Goal: Task Accomplishment & Management: Complete application form

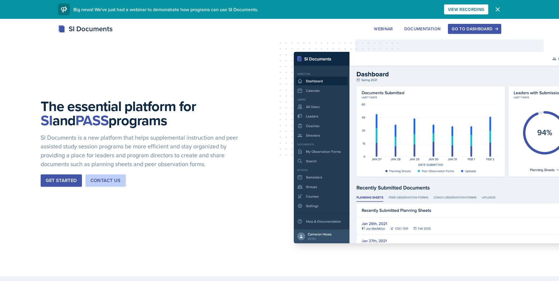
click at [481, 27] on div "Go to Dashboard" at bounding box center [474, 29] width 45 height 5
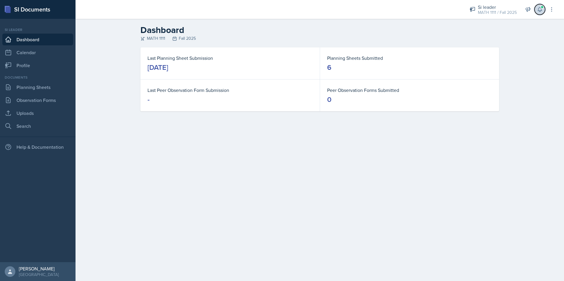
click at [536, 12] on button at bounding box center [539, 9] width 11 height 11
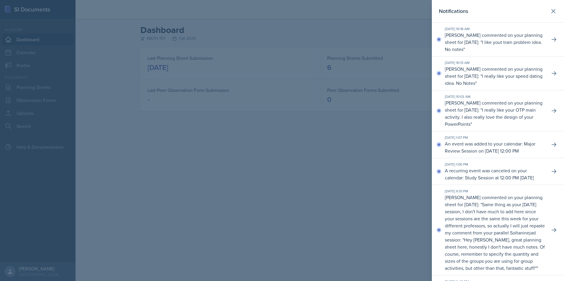
click at [401, 135] on div at bounding box center [282, 140] width 564 height 281
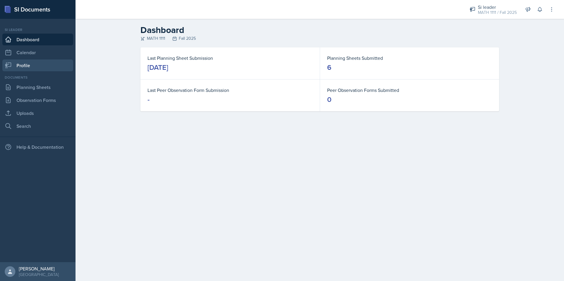
click at [29, 65] on link "Profile" at bounding box center [37, 66] width 71 height 12
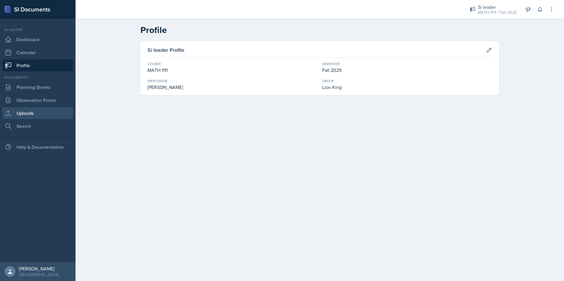
click at [27, 116] on link "Uploads" at bounding box center [37, 113] width 71 height 12
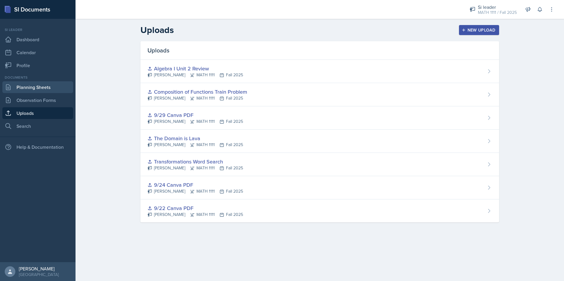
click at [33, 88] on link "Planning Sheets" at bounding box center [37, 87] width 71 height 12
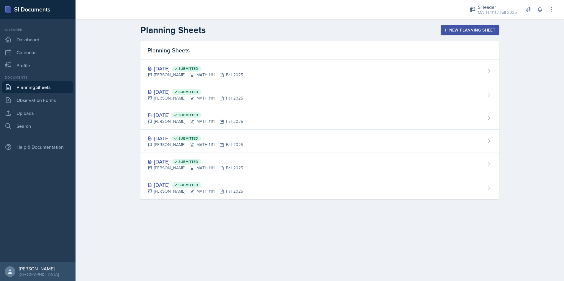
click at [457, 32] on div "New Planning Sheet" at bounding box center [469, 30] width 51 height 5
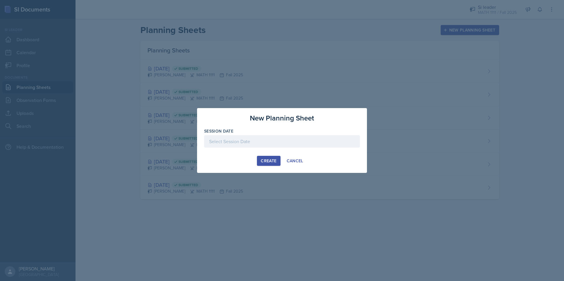
click at [292, 142] on div at bounding box center [282, 141] width 156 height 12
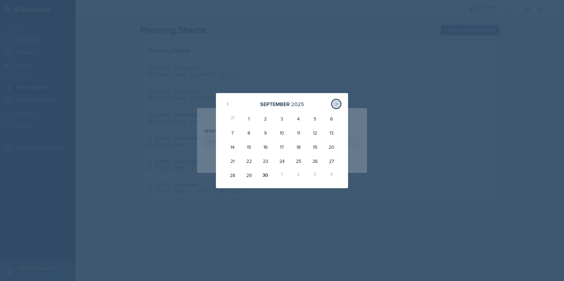
click at [339, 106] on button at bounding box center [335, 103] width 9 height 9
click at [246, 130] on div "6" at bounding box center [249, 133] width 17 height 14
type input "[DATE]"
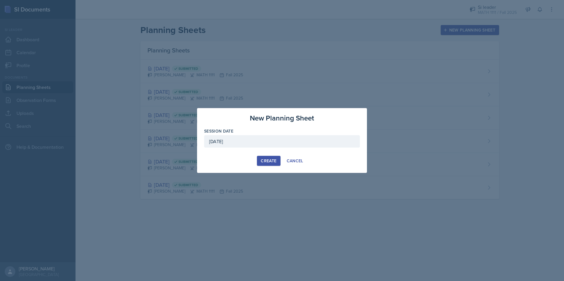
click at [270, 159] on div "Create" at bounding box center [269, 161] width 16 height 5
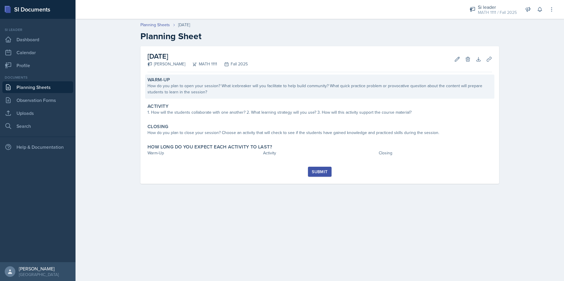
click at [318, 83] on div "How do you plan to open your session? What icebreaker will you facilitate to he…" at bounding box center [319, 89] width 344 height 12
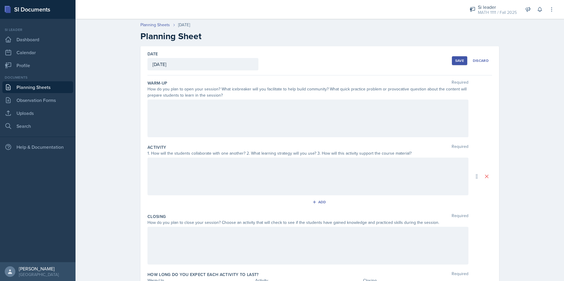
click at [312, 105] on div at bounding box center [307, 119] width 321 height 38
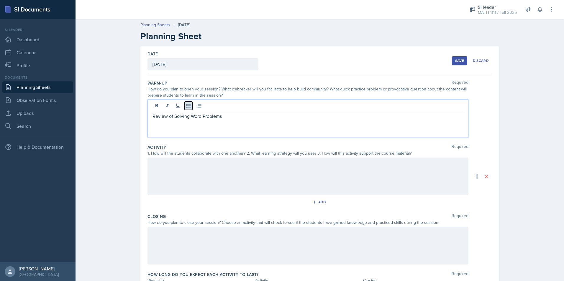
click at [186, 108] on icon at bounding box center [188, 106] width 6 height 6
click at [152, 114] on p "Review of Solving Word Problems" at bounding box center [307, 116] width 311 height 7
click at [152, 120] on p "Review of Solving Word Problems" at bounding box center [307, 123] width 311 height 7
click at [161, 111] on div at bounding box center [307, 107] width 311 height 10
click at [164, 106] on icon at bounding box center [167, 106] width 6 height 6
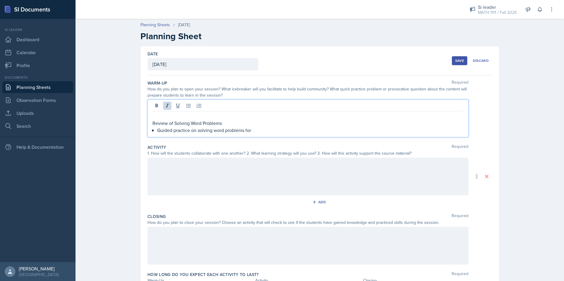
click at [162, 114] on p at bounding box center [307, 116] width 311 height 7
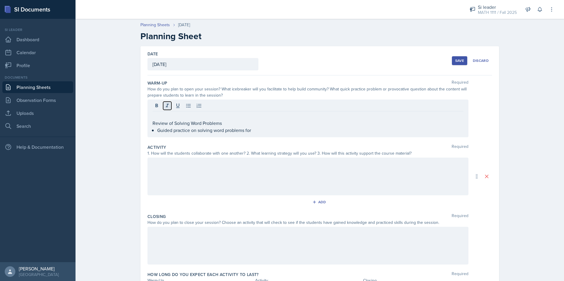
click at [166, 106] on icon at bounding box center [167, 106] width 3 height 4
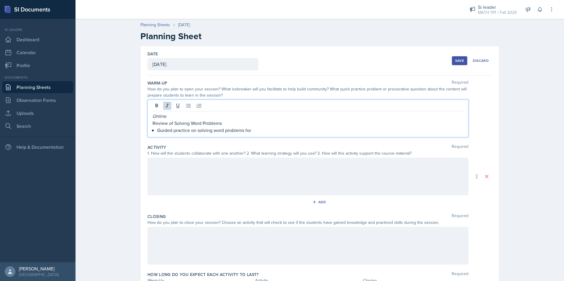
click at [171, 114] on p "Online" at bounding box center [307, 116] width 311 height 7
click at [237, 120] on p "Review of Solving Word Problems" at bounding box center [307, 123] width 311 height 7
click at [255, 129] on p "Guided practice on solving word problems for" at bounding box center [310, 130] width 306 height 7
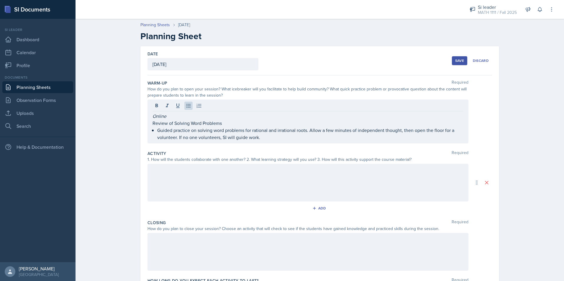
click at [318, 175] on div at bounding box center [307, 183] width 321 height 38
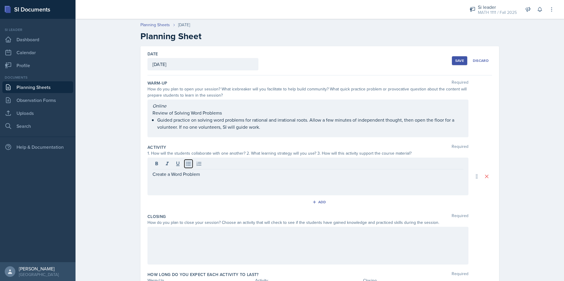
click at [188, 166] on icon at bounding box center [188, 164] width 6 height 6
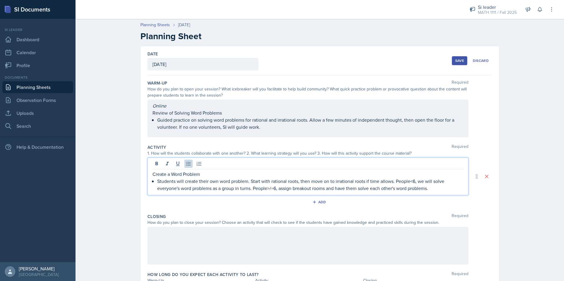
click at [174, 239] on div at bounding box center [307, 246] width 321 height 38
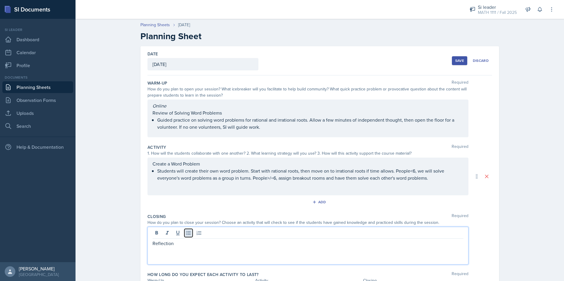
click at [186, 235] on icon at bounding box center [188, 233] width 6 height 6
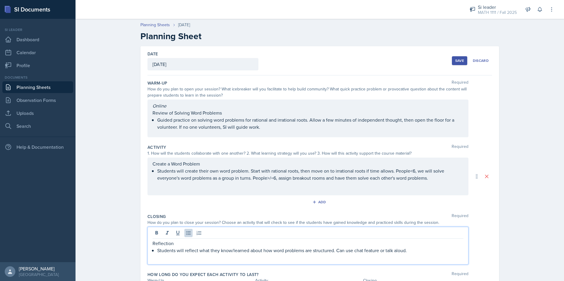
scroll to position [40, 0]
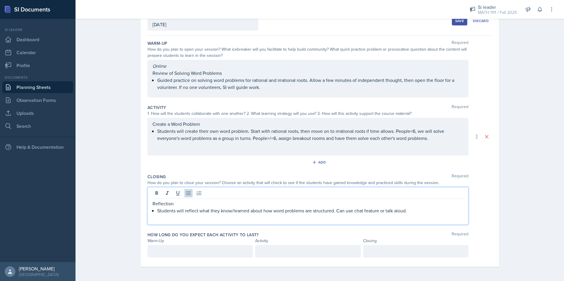
click at [168, 250] on p at bounding box center [199, 251] width 95 height 7
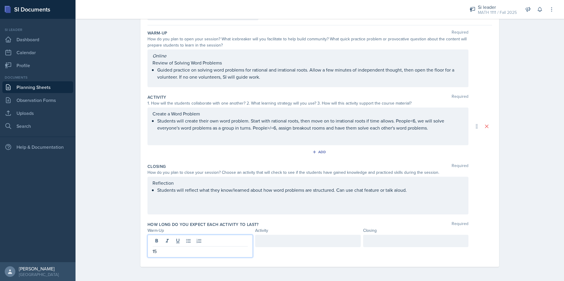
click at [309, 241] on div at bounding box center [307, 241] width 105 height 12
click at [395, 245] on div at bounding box center [415, 241] width 105 height 12
click at [528, 202] on div "Planning Sheets [DATE] Planning Sheet Date [DATE] [DATE] 31 1 2 3 4 5 6 7 8 9 1…" at bounding box center [319, 123] width 488 height 315
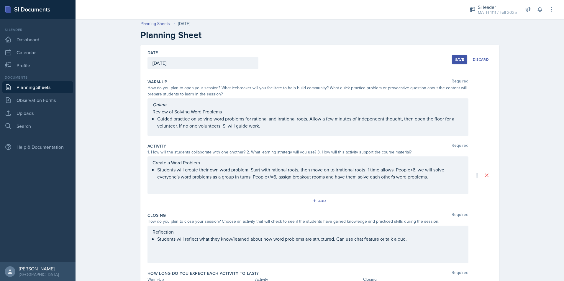
scroll to position [0, 0]
click at [456, 60] on div "Save" at bounding box center [459, 60] width 9 height 5
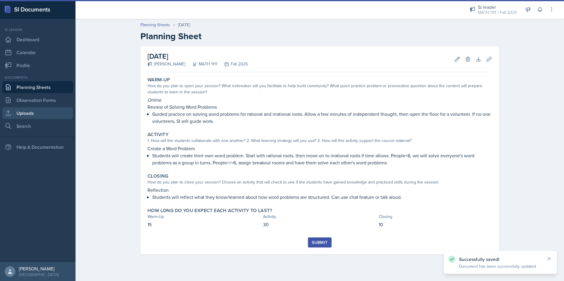
click at [32, 115] on link "Uploads" at bounding box center [37, 113] width 71 height 12
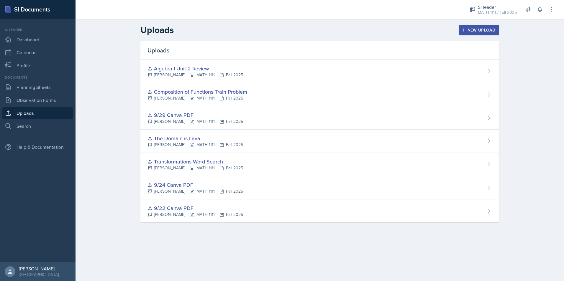
click at [473, 31] on div "New Upload" at bounding box center [479, 30] width 33 height 5
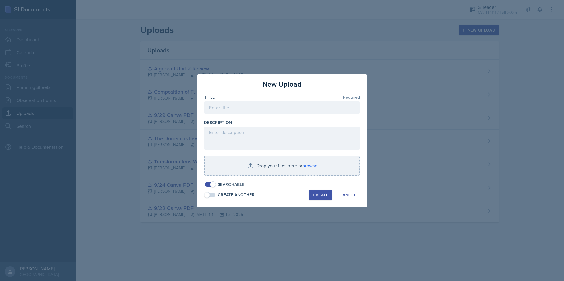
click at [315, 97] on div "Title Required" at bounding box center [282, 97] width 156 height 6
click at [319, 102] on input at bounding box center [282, 107] width 156 height 12
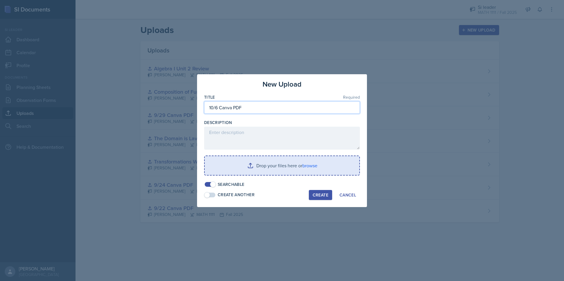
type input "10/6 Canva PDF"
click at [297, 167] on input "file" at bounding box center [282, 165] width 154 height 19
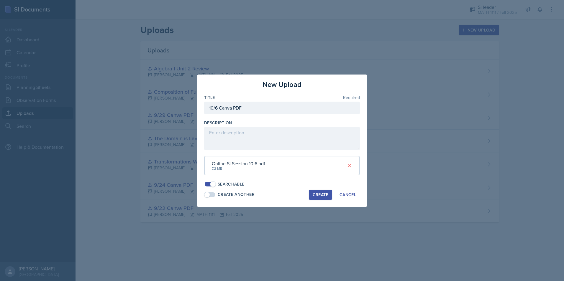
click at [318, 196] on div "Create" at bounding box center [321, 195] width 16 height 5
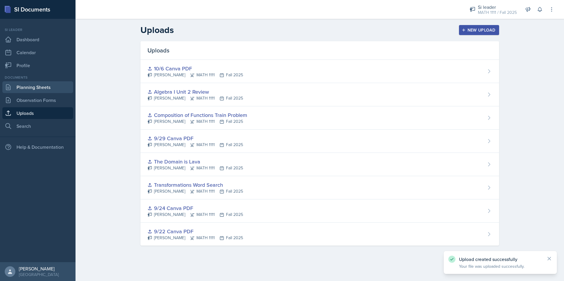
click at [43, 87] on link "Planning Sheets" at bounding box center [37, 87] width 71 height 12
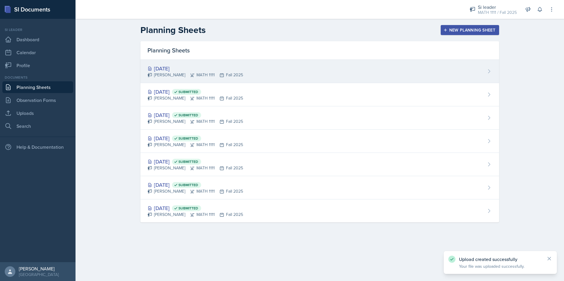
click at [166, 73] on div "[PERSON_NAME] MATH 1111 Fall 2025" at bounding box center [195, 75] width 96 height 6
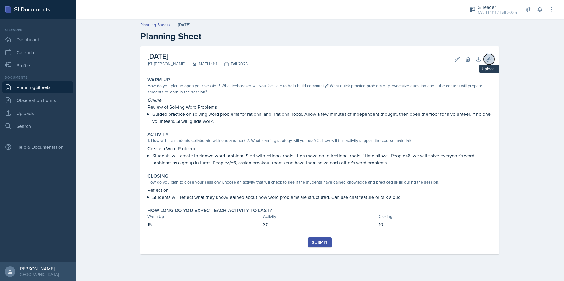
click at [493, 60] on button "Uploads" at bounding box center [488, 59] width 11 height 11
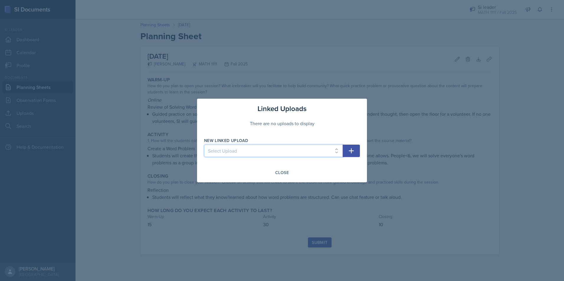
click at [256, 152] on select "Select Upload 9/22 Canva PDF 9/24 Canva PDF Transformations Word Search The Dom…" at bounding box center [273, 151] width 139 height 12
select select "97ab9536-4c2c-4411-b3d7-3277e627f01d"
click at [204, 145] on select "Select Upload 9/22 Canva PDF 9/24 Canva PDF Transformations Word Search The Dom…" at bounding box center [273, 151] width 139 height 12
click at [356, 149] on button "button" at bounding box center [351, 151] width 17 height 12
select select
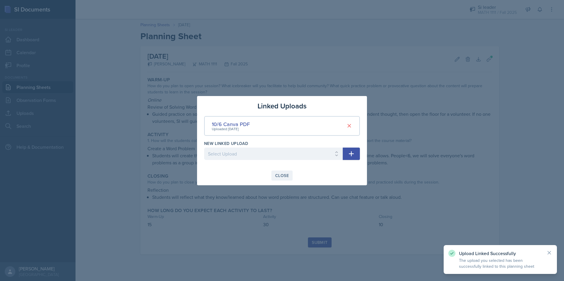
click at [287, 177] on div "Close" at bounding box center [282, 175] width 14 height 5
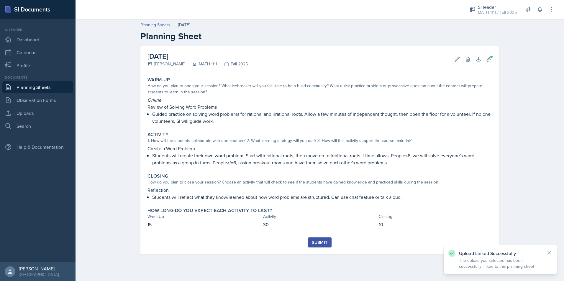
click at [320, 245] on div "Submit" at bounding box center [320, 242] width 16 height 5
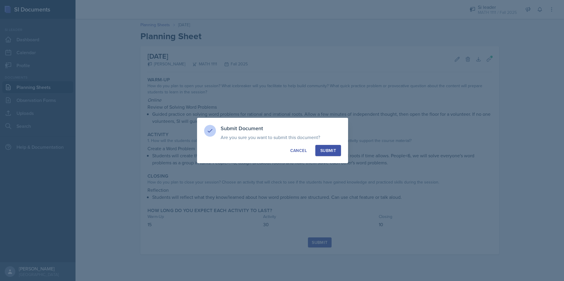
click at [333, 152] on div "Submit" at bounding box center [328, 151] width 16 height 6
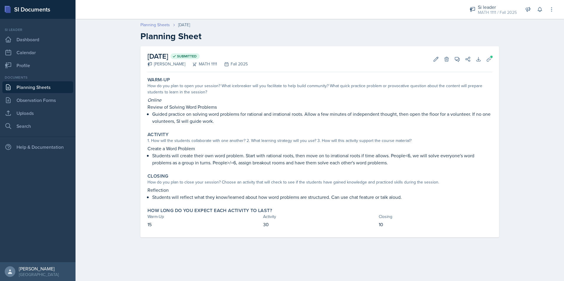
click at [148, 24] on link "Planning Sheets" at bounding box center [154, 25] width 29 height 6
